Goal: Task Accomplishment & Management: Complete application form

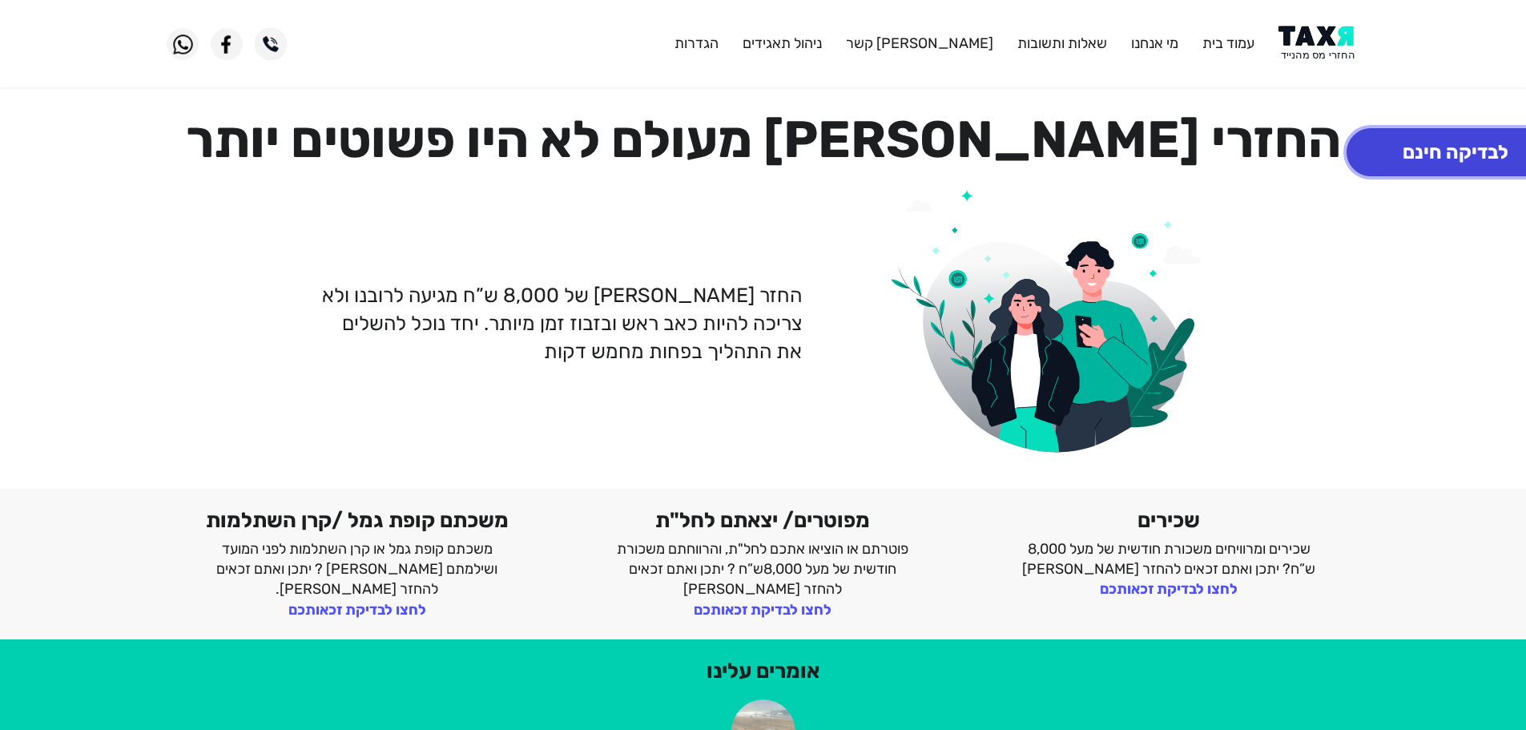
click at [1449, 145] on button "לבדיקה חינם" at bounding box center [1455, 152] width 218 height 48
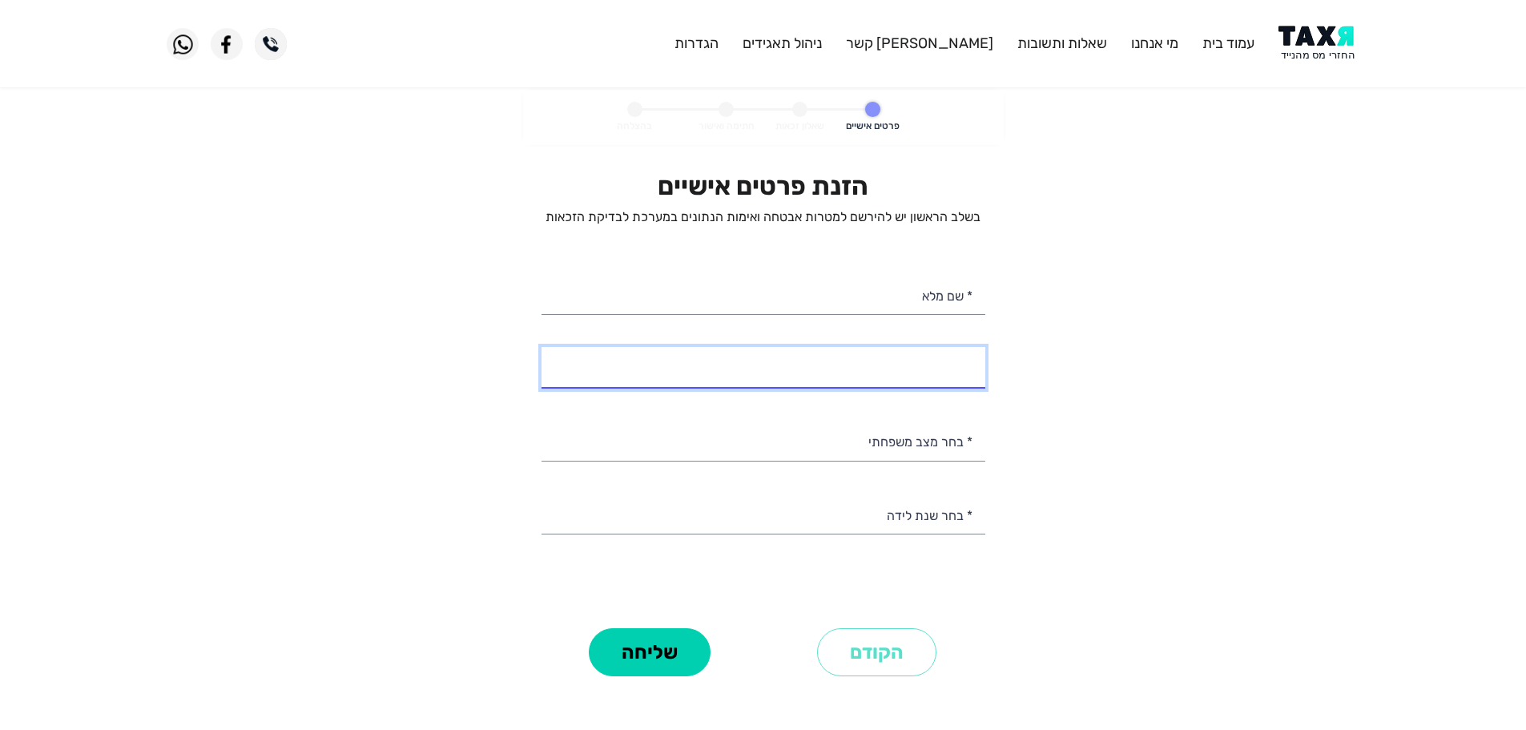
select select
click at [955, 373] on input "* מספר טלפון" at bounding box center [763, 367] width 444 height 41
click at [858, 372] on input "* מספר טלפון" at bounding box center [763, 367] width 444 height 41
type input "052-6379079"
drag, startPoint x: 650, startPoint y: 373, endPoint x: 438, endPoint y: 406, distance: 214.7
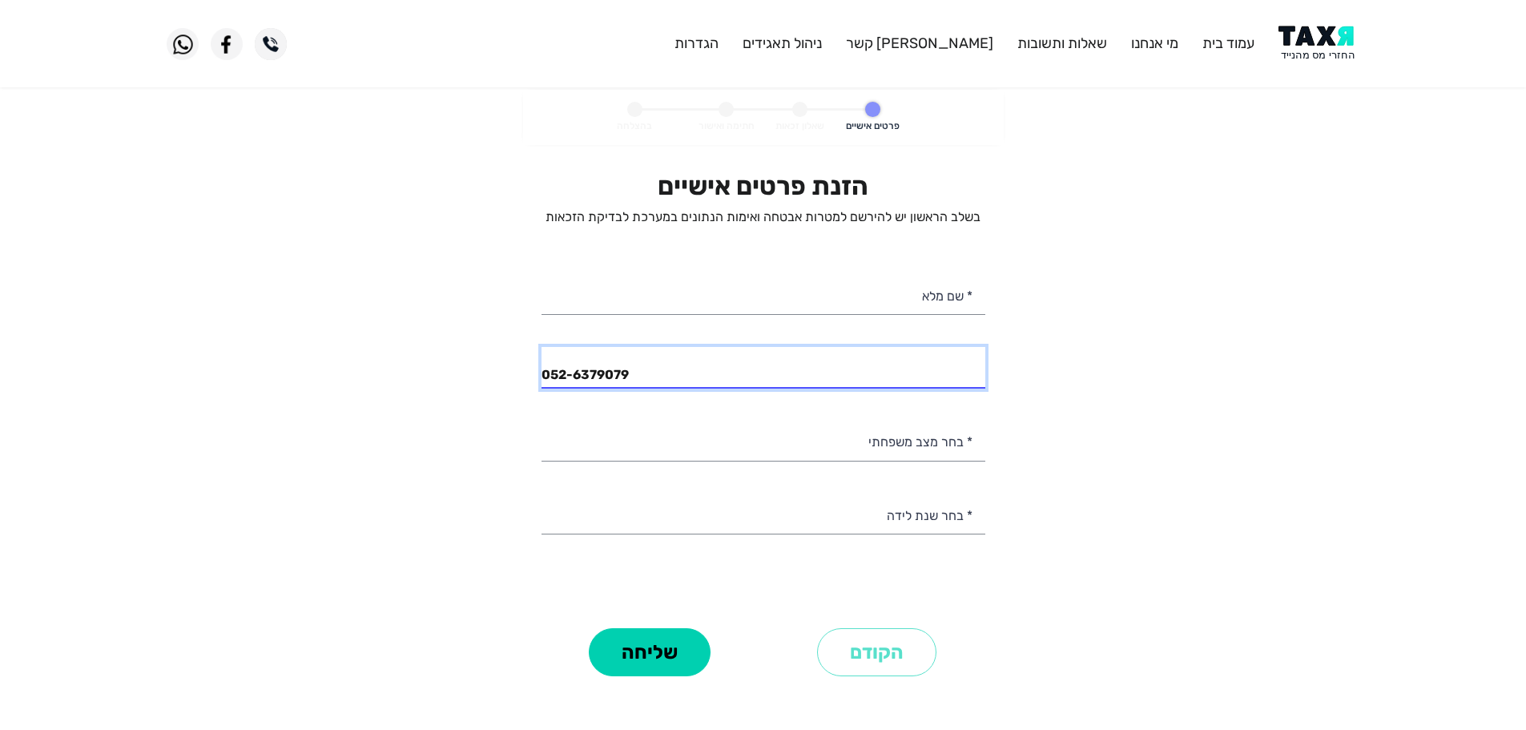
click at [438, 406] on personal-details "פרטים אישיים שאלון זכאות חתימה ואישור בהצלחה הזנת פרטים אישיים בשלב הראשון יש ל…" at bounding box center [763, 408] width 1526 height 636
type input "052-8579707"
click at [701, 376] on input "052-8579707" at bounding box center [763, 367] width 444 height 41
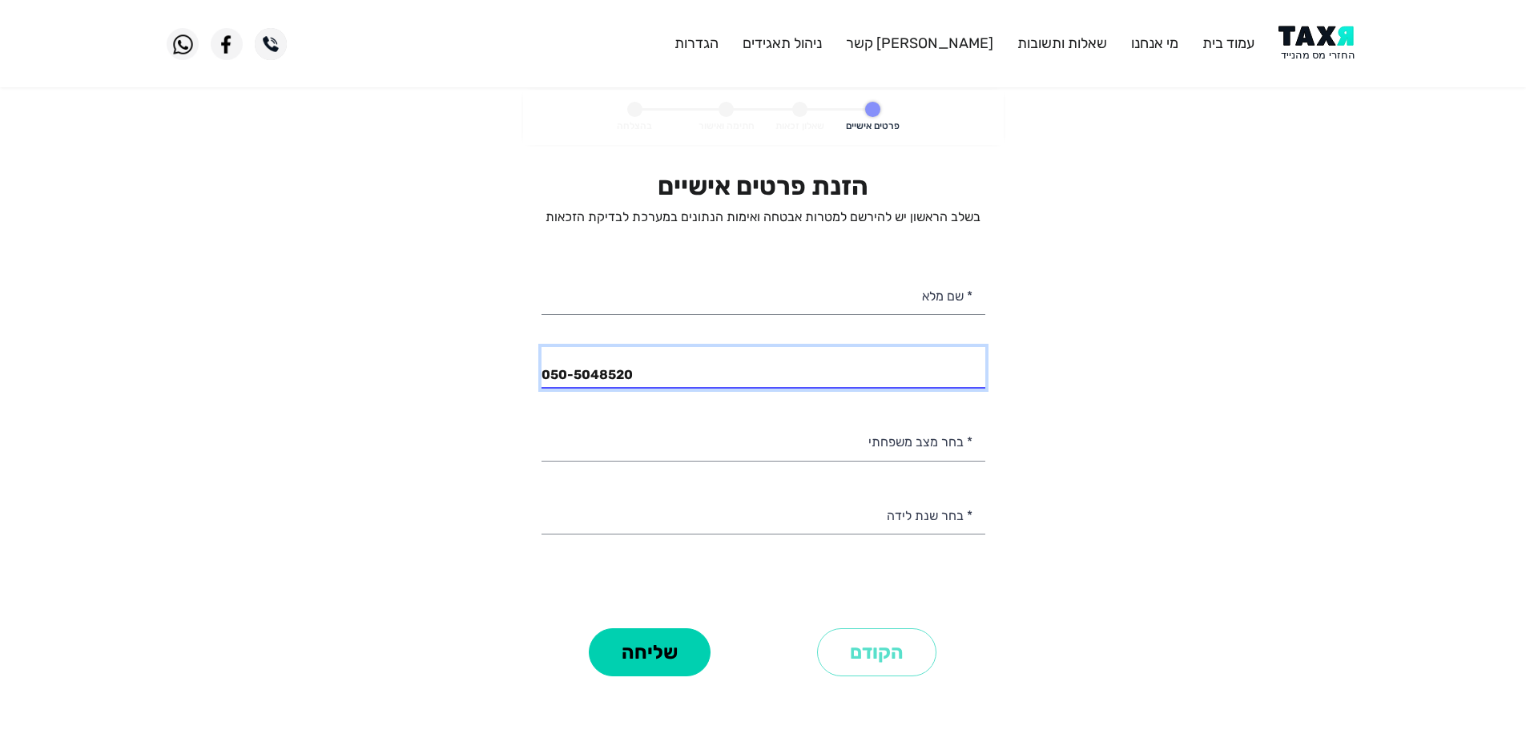
type input "050-5048520"
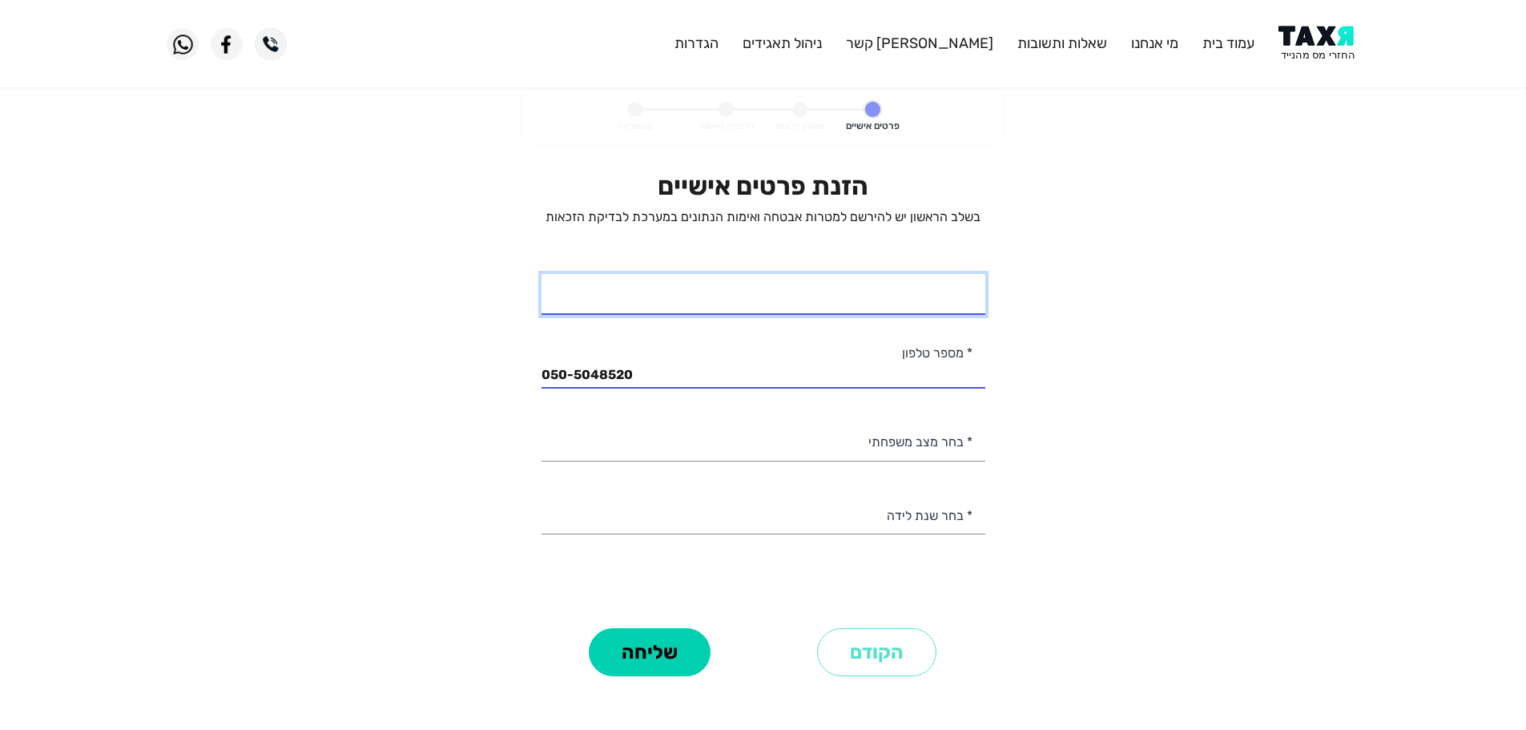
click at [935, 304] on input "* שם מלא" at bounding box center [763, 294] width 444 height 41
type input "סנדי"
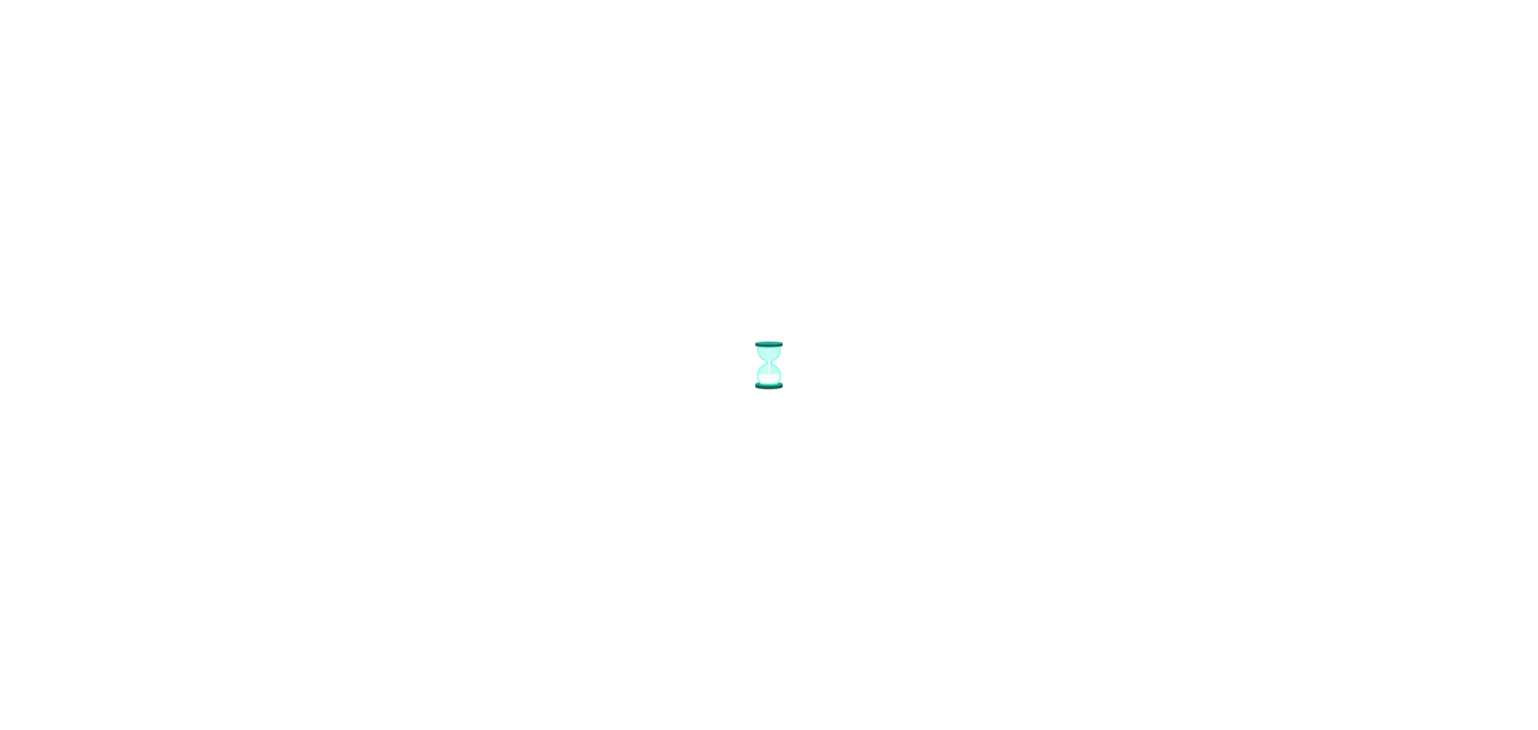
click at [1316, 12] on html at bounding box center [769, 6] width 1538 height 12
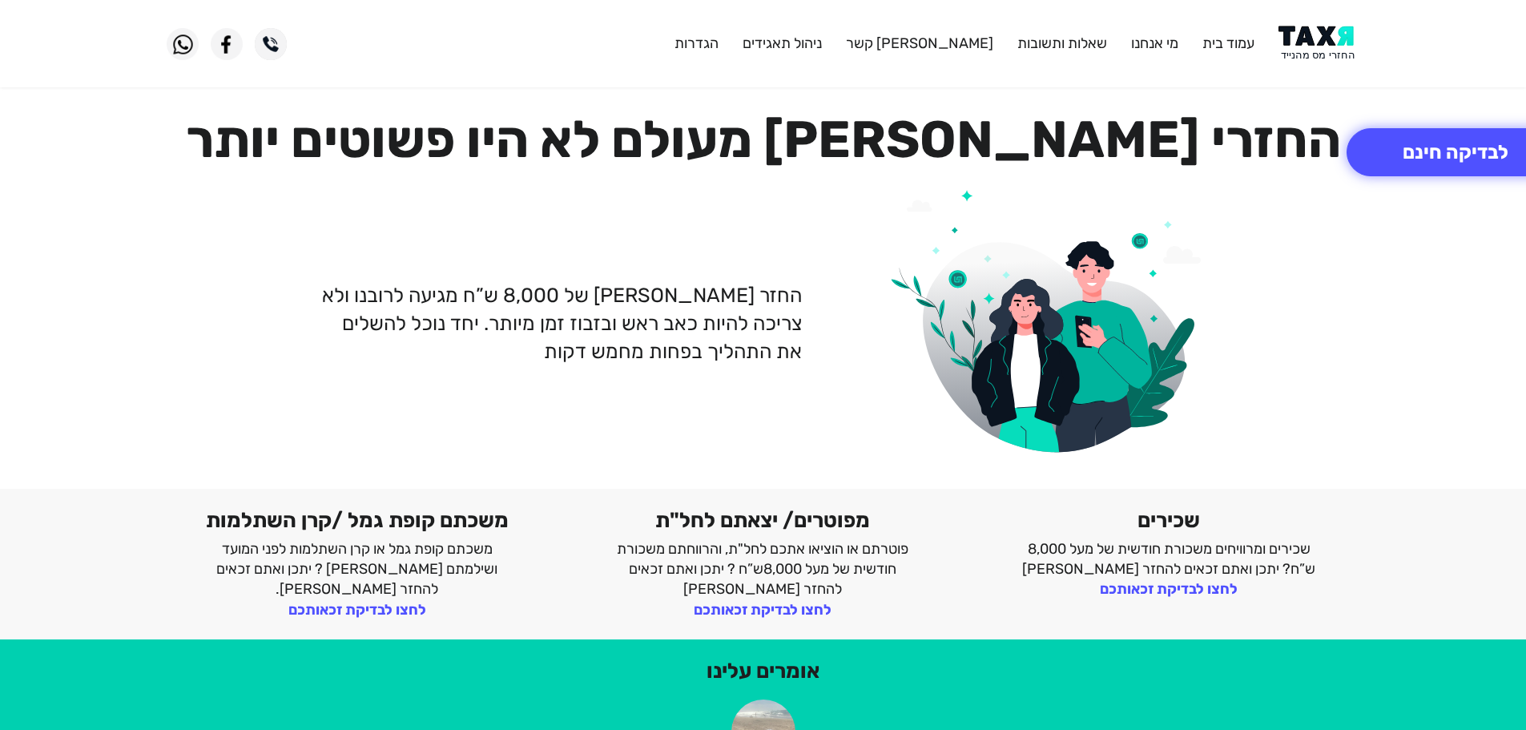
click at [1316, 40] on img at bounding box center [1318, 44] width 81 height 36
click at [1317, 45] on img at bounding box center [1318, 44] width 81 height 36
click at [1466, 152] on button "לבדיקה חינם" at bounding box center [1455, 152] width 218 height 48
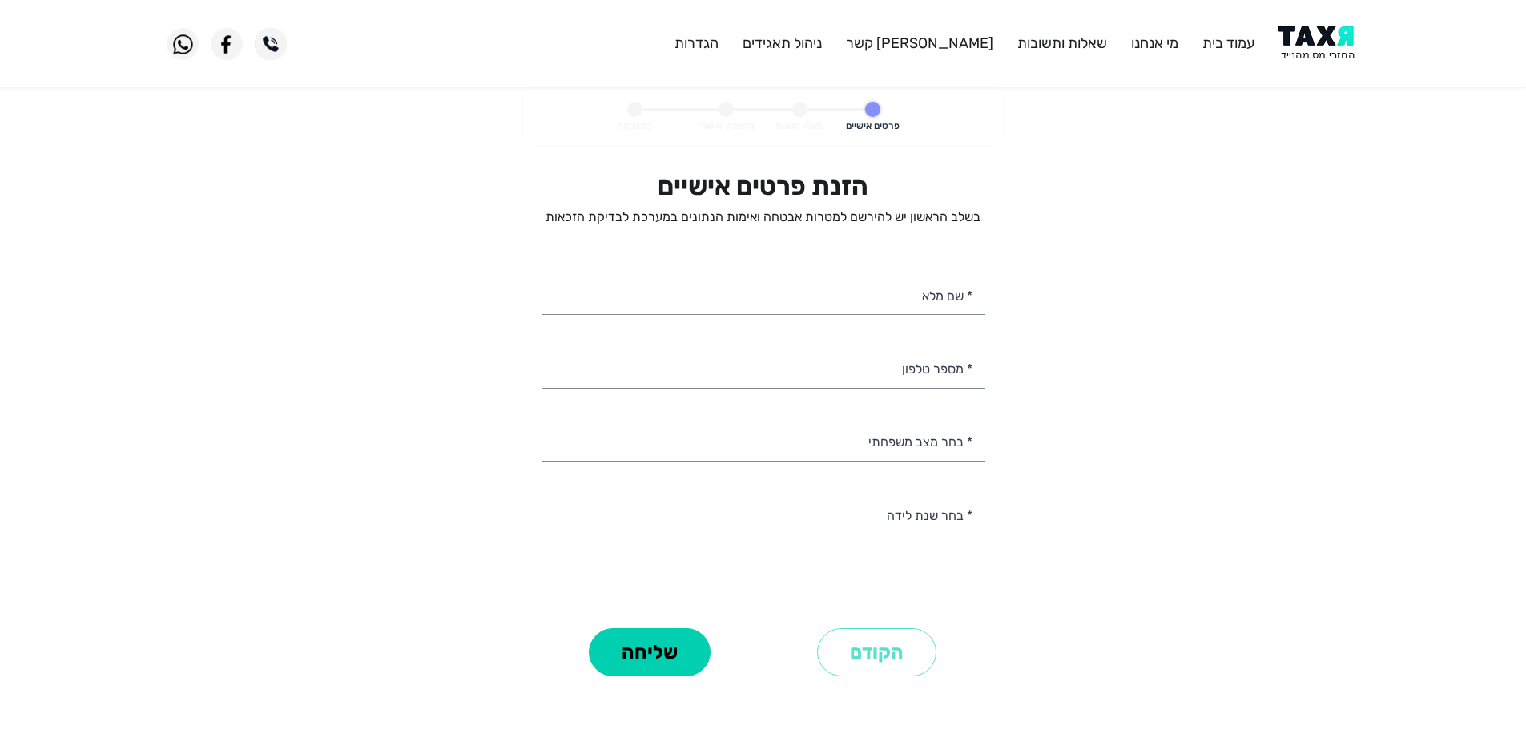
select select
click at [876, 368] on input "* מספר טלפון" at bounding box center [763, 367] width 444 height 41
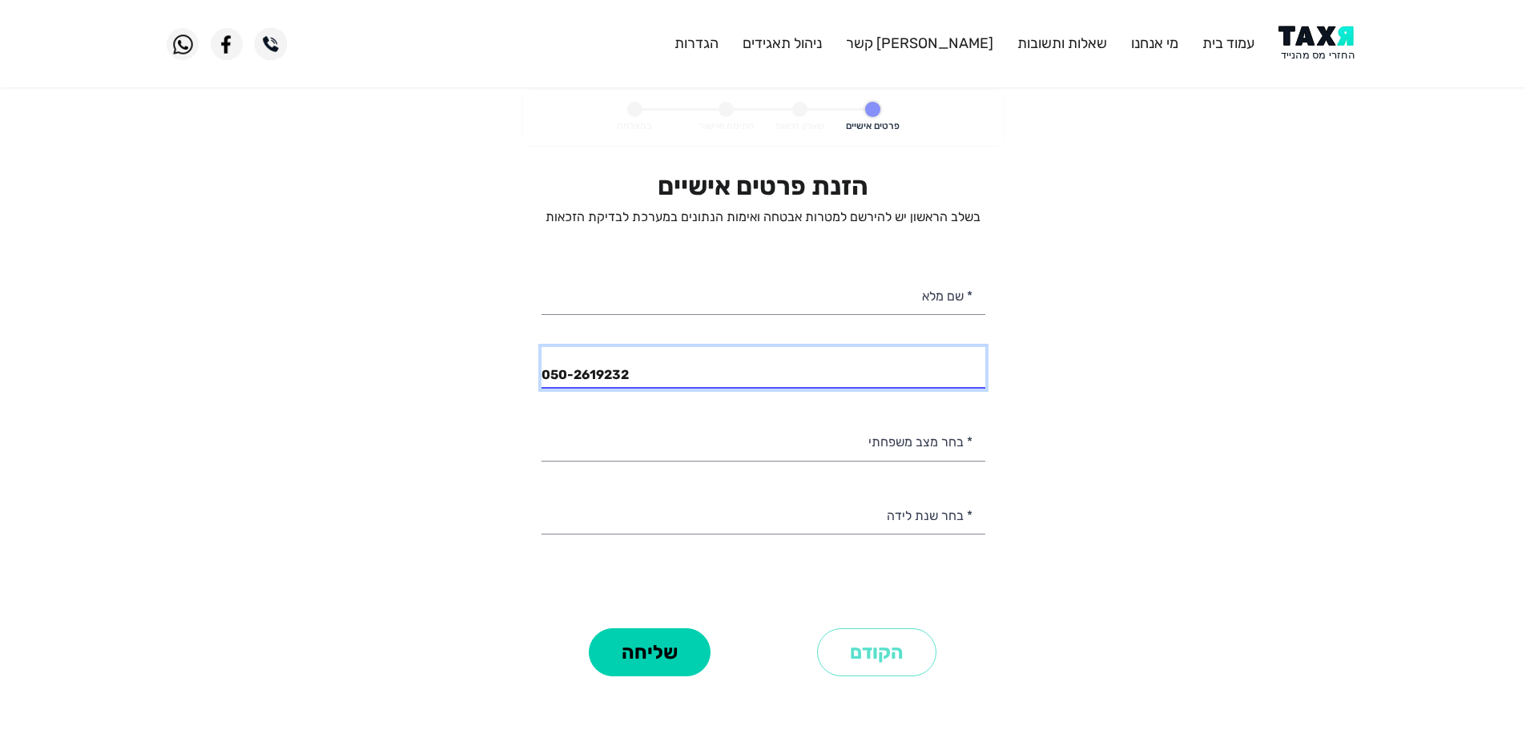
type input "050-2619232"
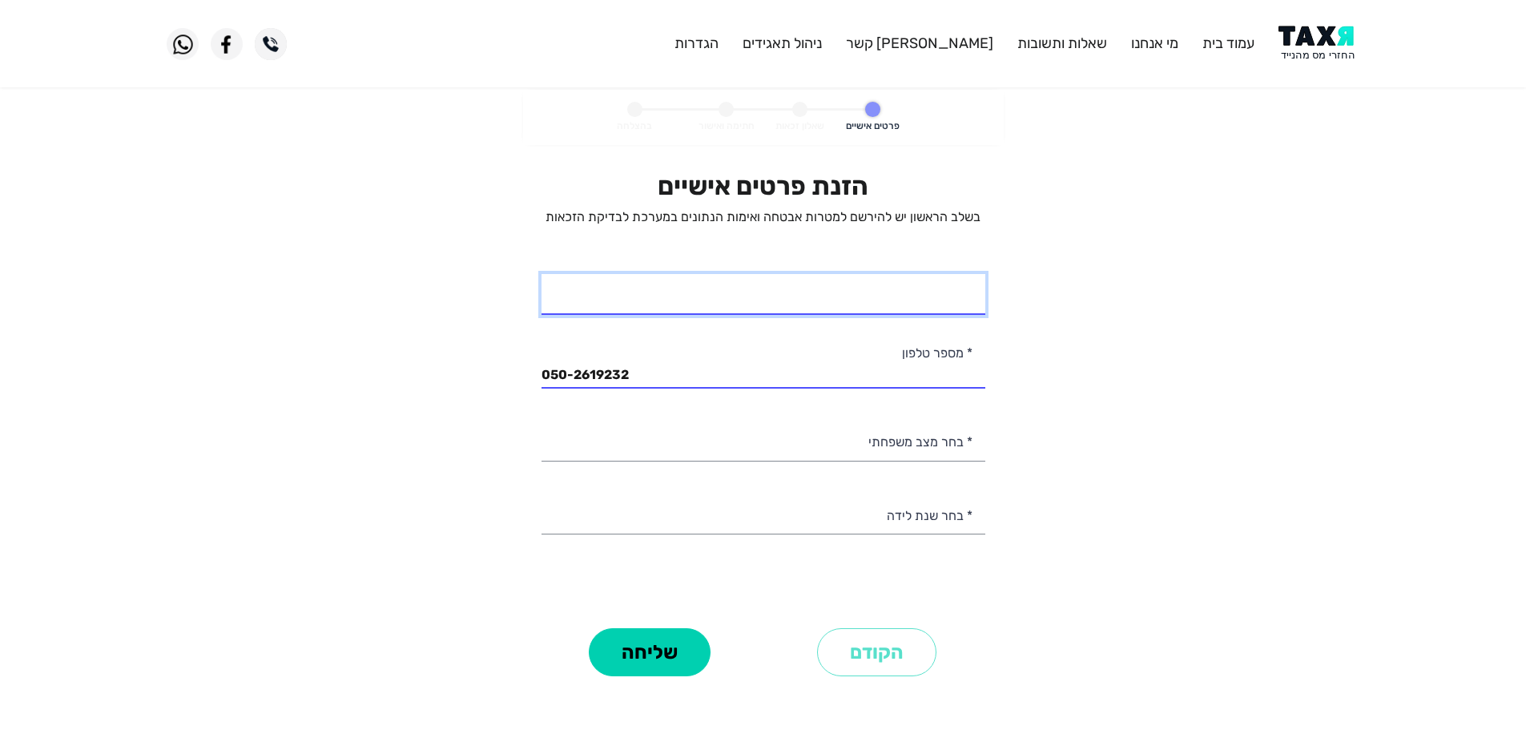
click at [901, 295] on input "* שם מלא" at bounding box center [763, 294] width 444 height 41
type input "אנדרי"
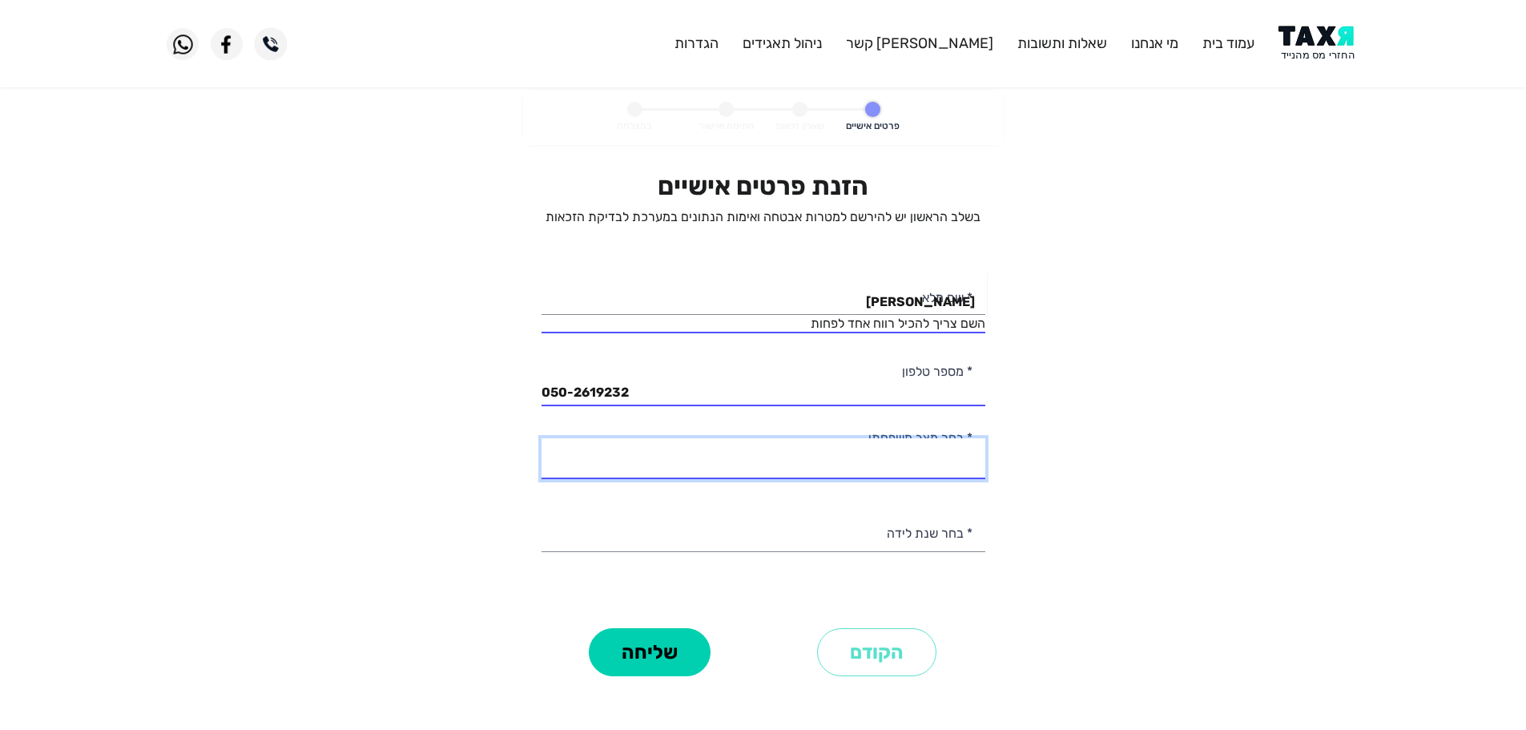
click at [931, 448] on select "רווק/ה נשוי/אה גרוש/ה אלמן/נה" at bounding box center [763, 458] width 444 height 41
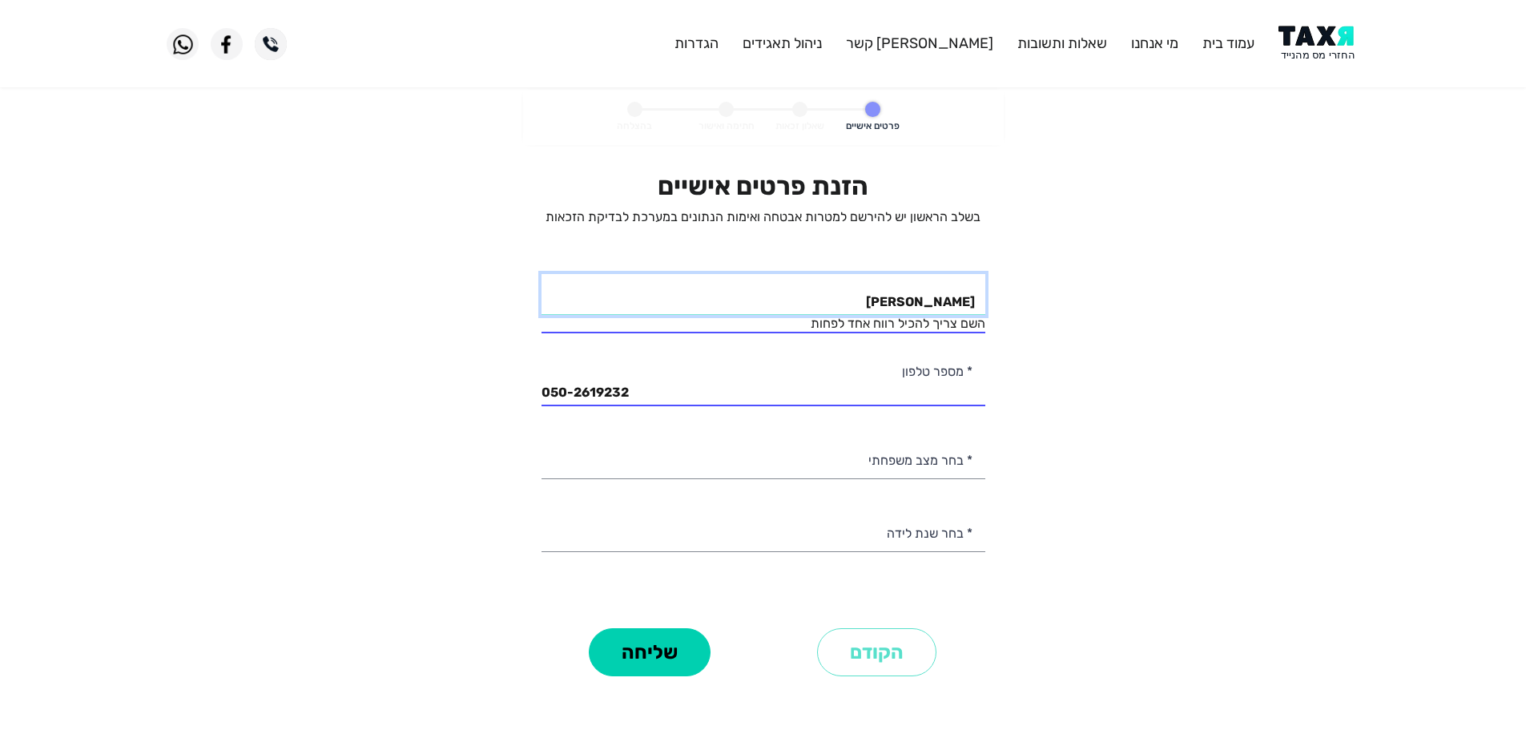
click at [885, 305] on input "אנדרי" at bounding box center [763, 294] width 444 height 41
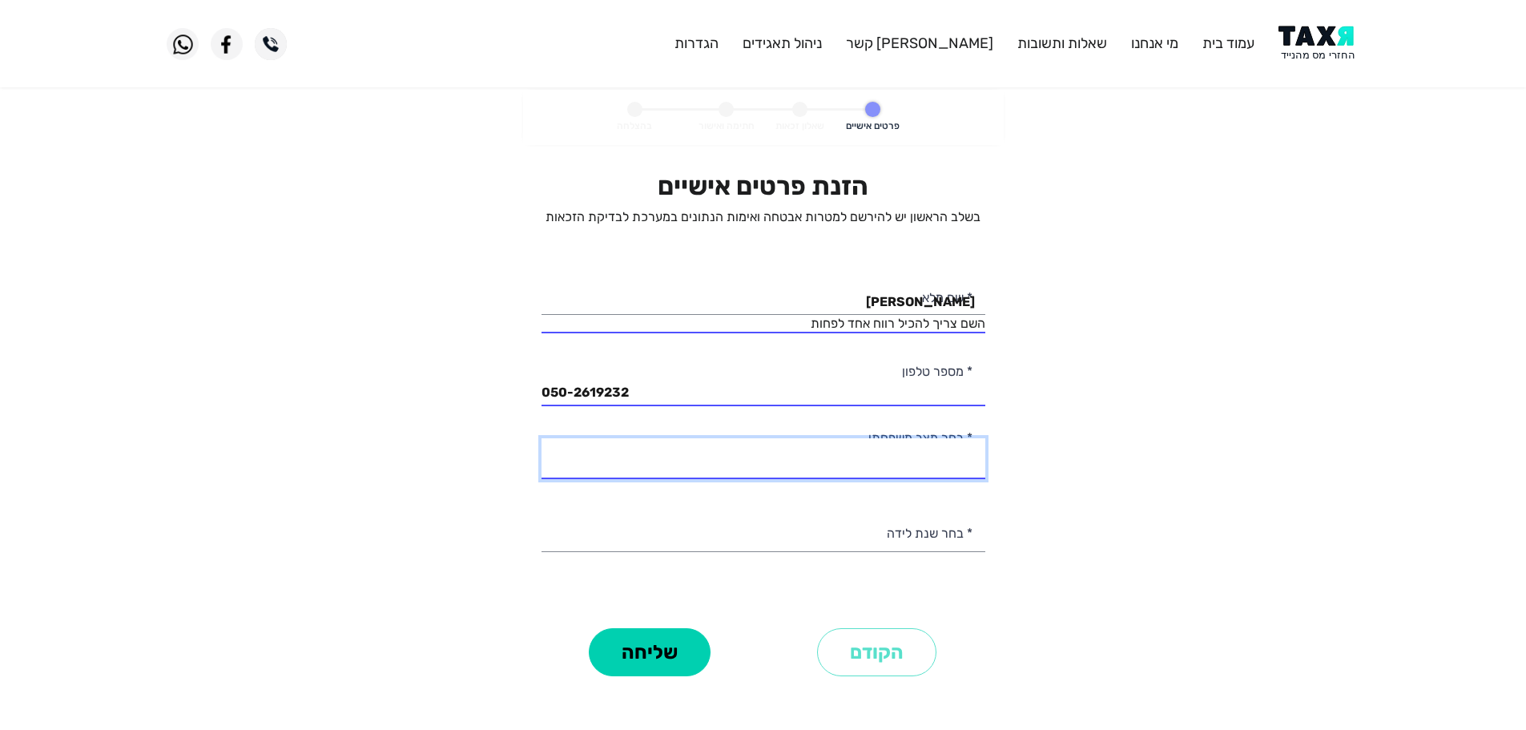
click at [915, 460] on select "רווק/ה נשוי/אה גרוש/ה אלמן/נה" at bounding box center [763, 458] width 444 height 41
select select "2: Married"
click at [541, 438] on select "רווק/ה נשוי/אה גרוש/ה אלמן/נה" at bounding box center [763, 458] width 444 height 41
click at [914, 306] on input "אנדרי" at bounding box center [763, 294] width 444 height 41
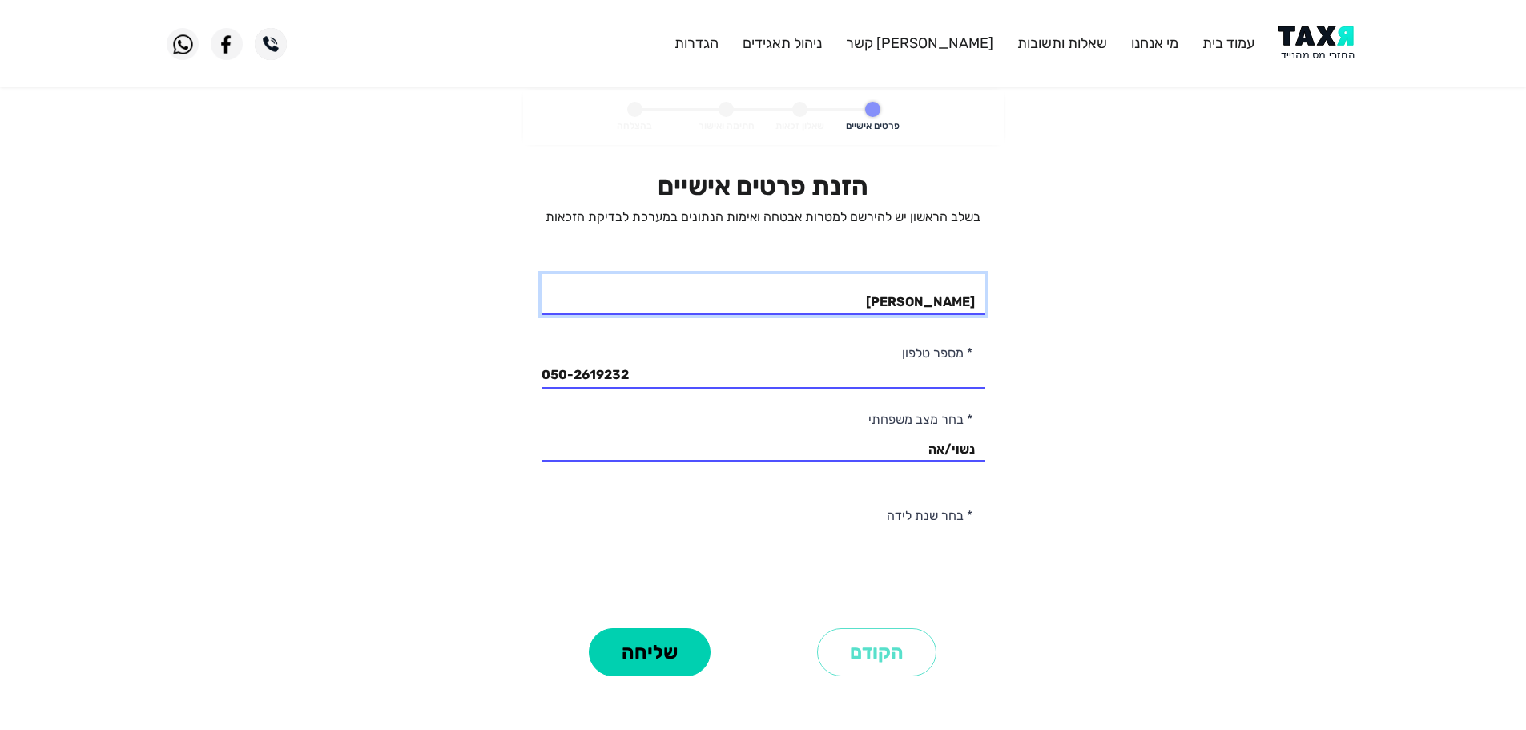
type input "אנדרי לאנג"
click at [899, 525] on select "2003 2002 2001 2000 1999 1998 1997 1996 1995 1994 1993 1992 1991 1990 1989 1988…" at bounding box center [763, 513] width 444 height 41
select select "25: 1979"
click at [541, 493] on select "2003 2002 2001 2000 1999 1998 1997 1996 1995 1994 1993 1992 1991 1990 1989 1988…" at bounding box center [763, 513] width 444 height 41
click at [621, 655] on button "שליחה" at bounding box center [650, 652] width 122 height 48
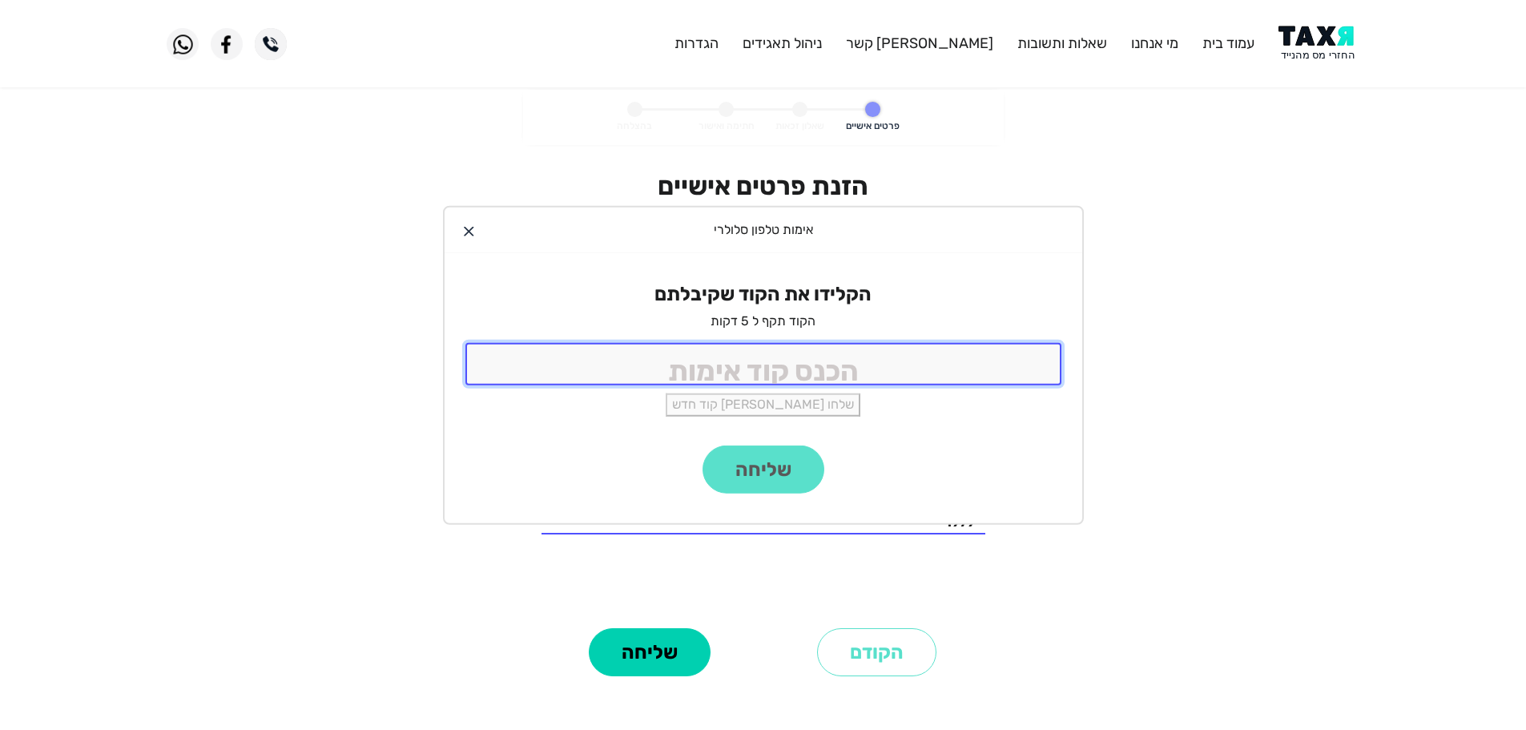
click at [866, 367] on input "tel" at bounding box center [763, 364] width 596 height 42
type input "9988"
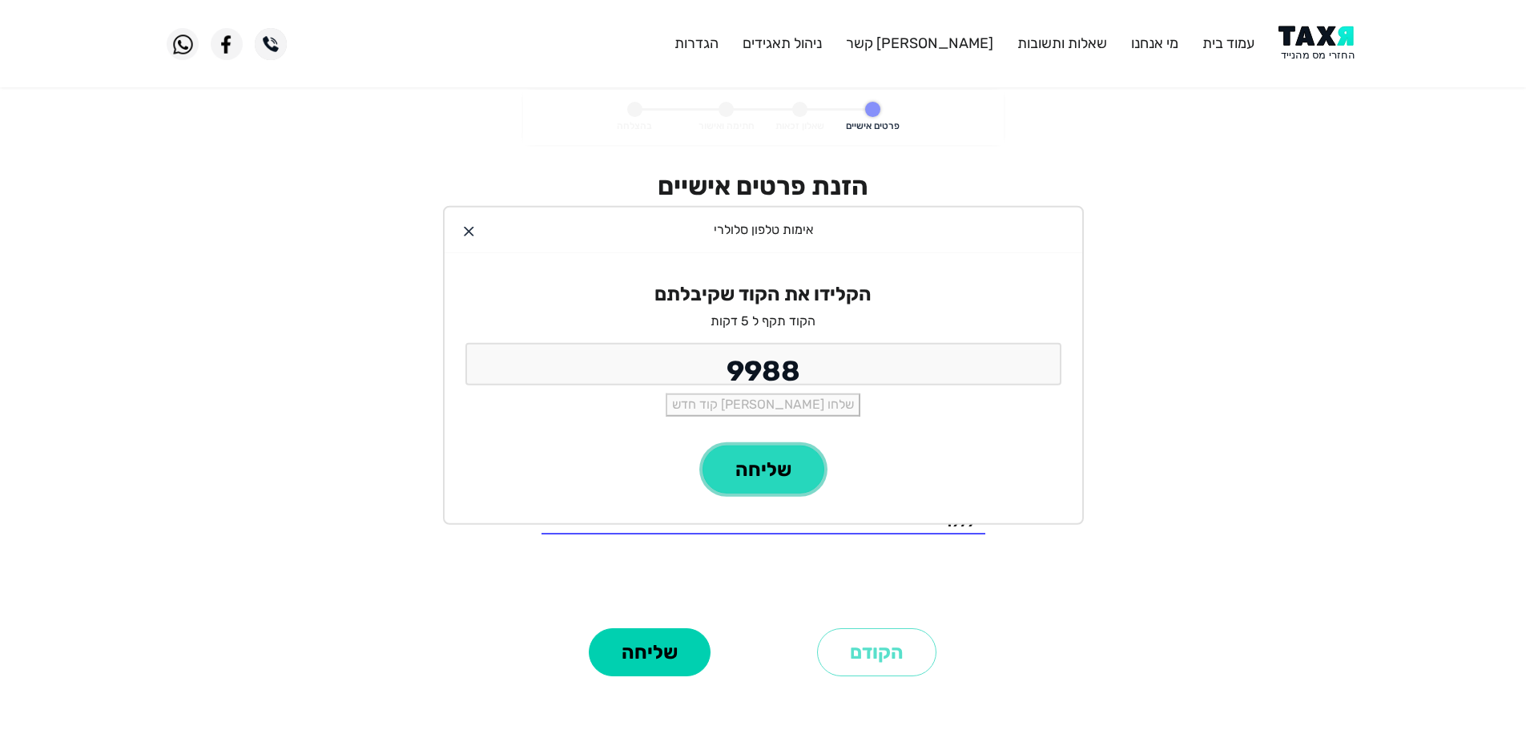
click at [783, 460] on button "שליחה" at bounding box center [763, 469] width 122 height 48
